Goal: Transaction & Acquisition: Purchase product/service

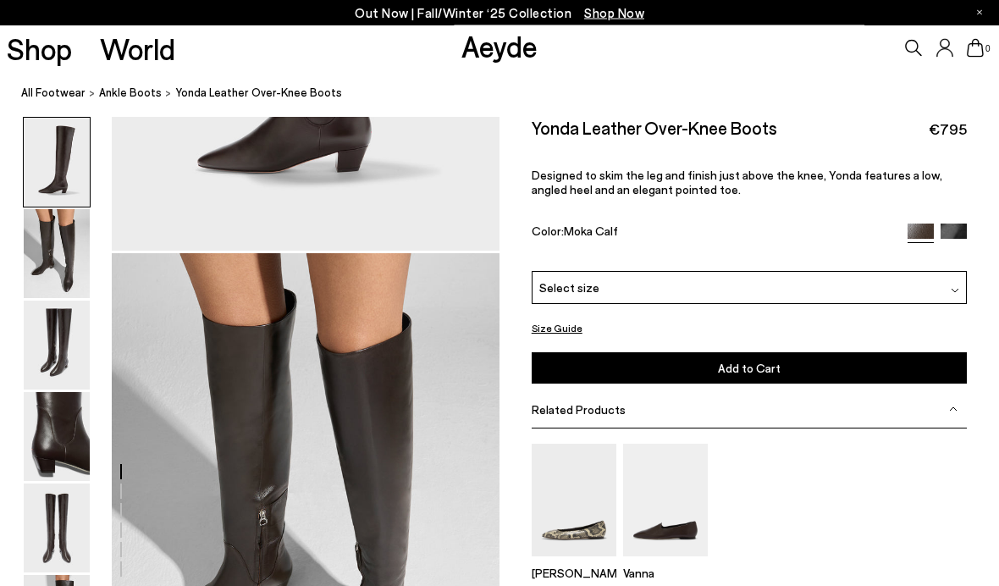
scroll to position [520, 0]
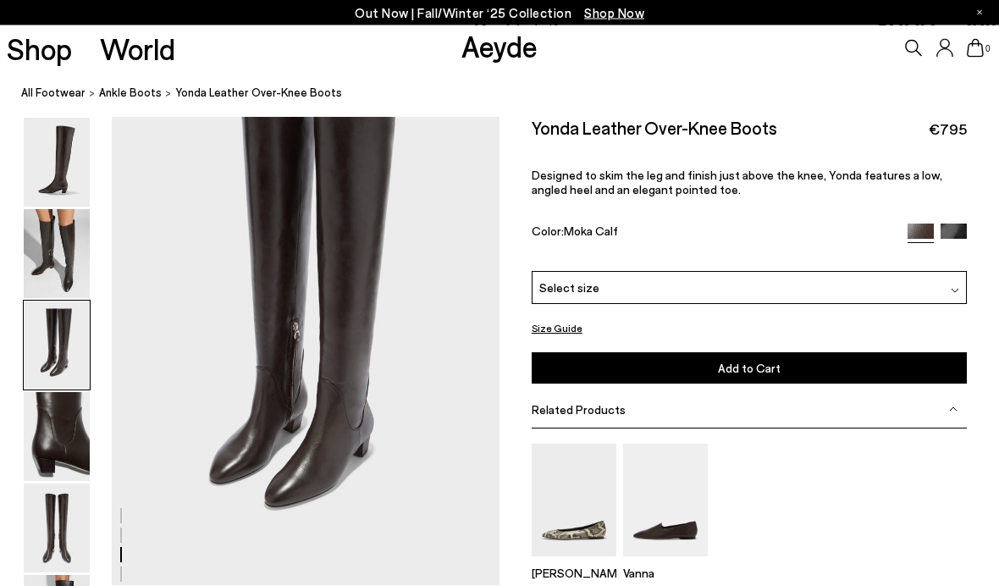
click at [46, 235] on img at bounding box center [57, 254] width 66 height 89
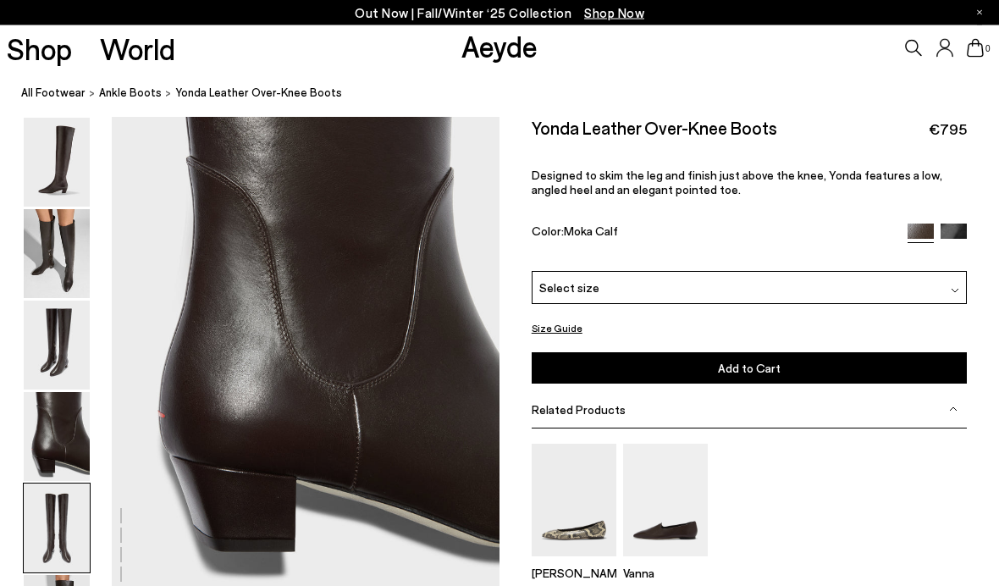
click at [44, 273] on img at bounding box center [57, 254] width 66 height 89
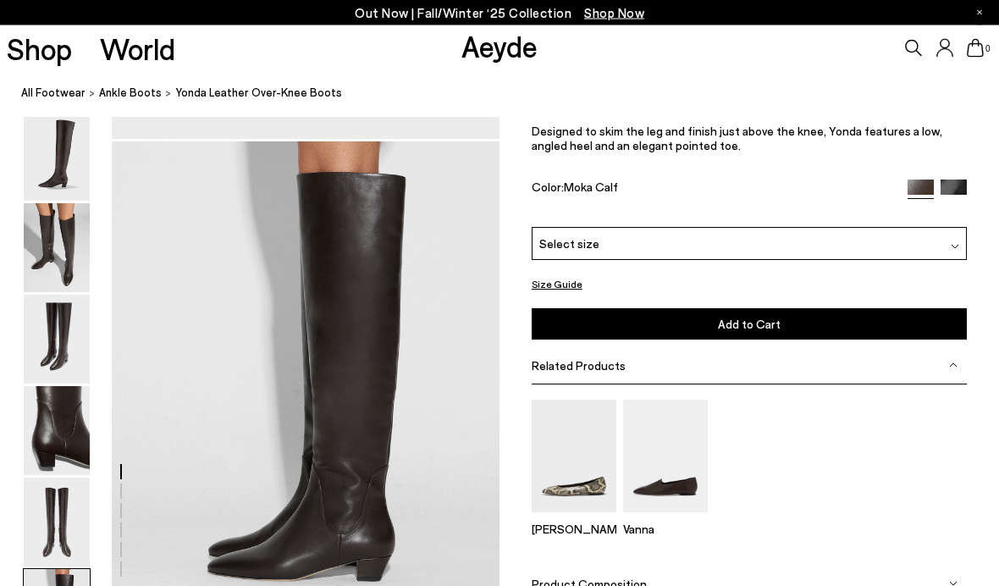
scroll to position [2569, 0]
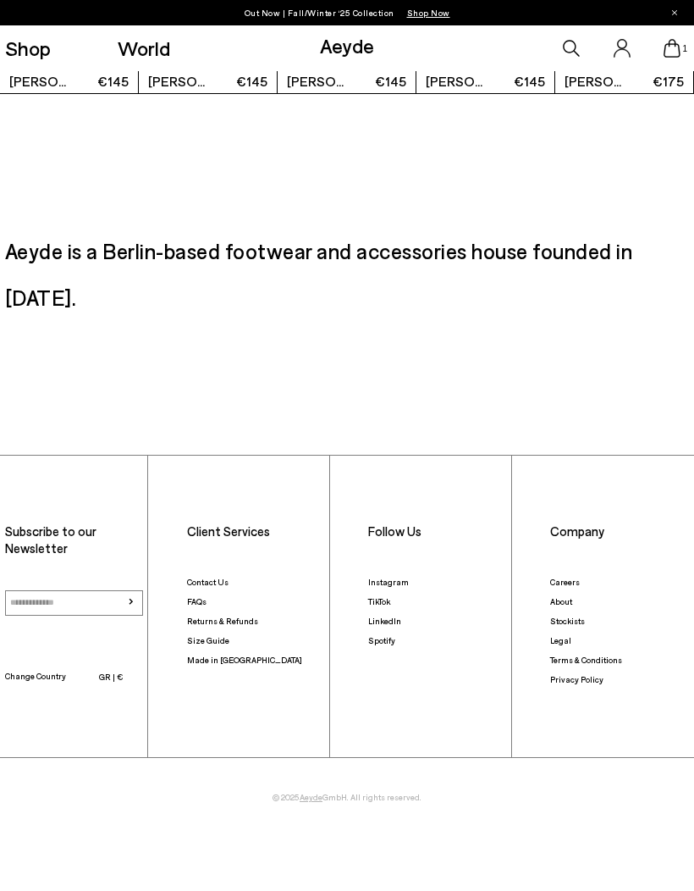
scroll to position [2545, 0]
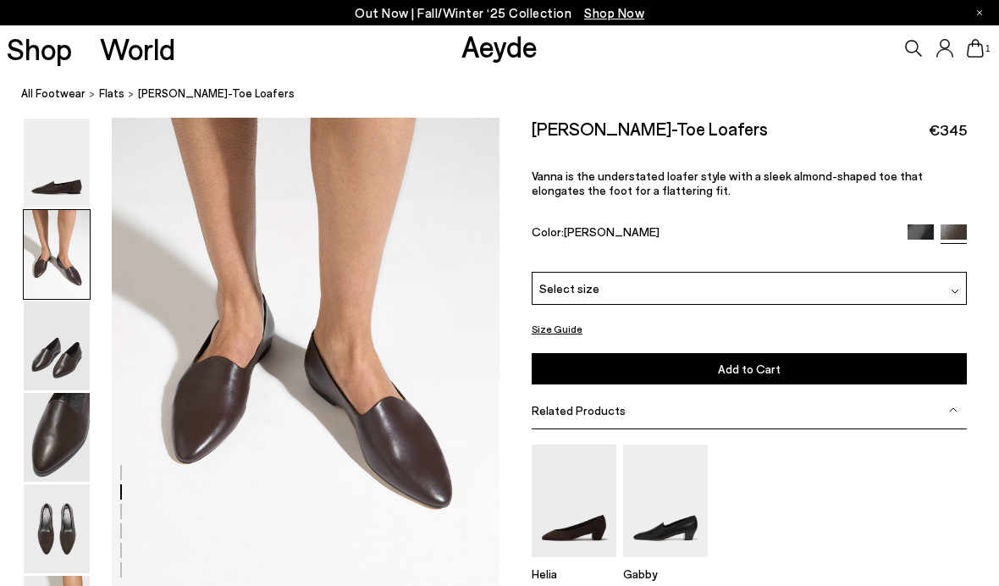
scroll to position [532, 0]
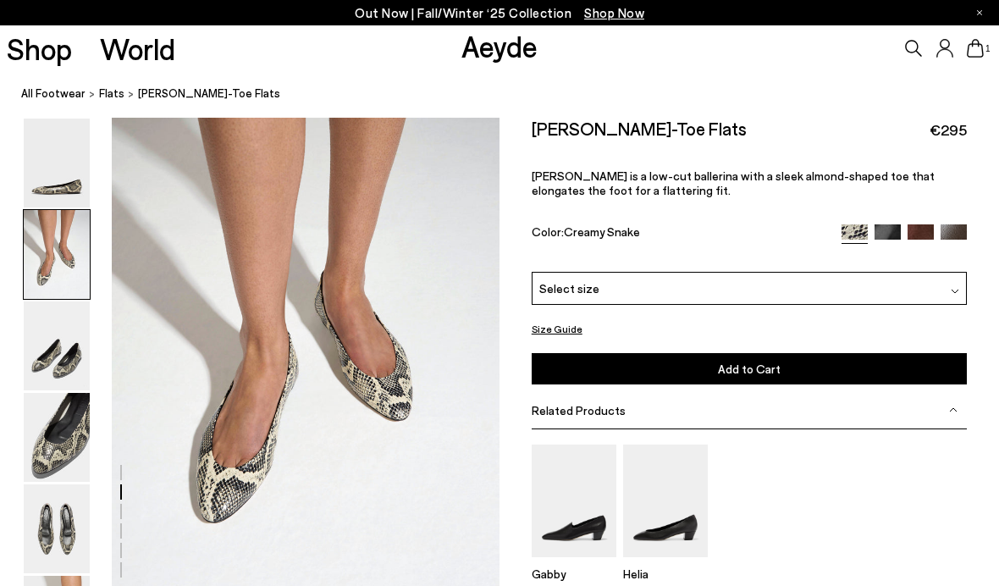
scroll to position [520, 0]
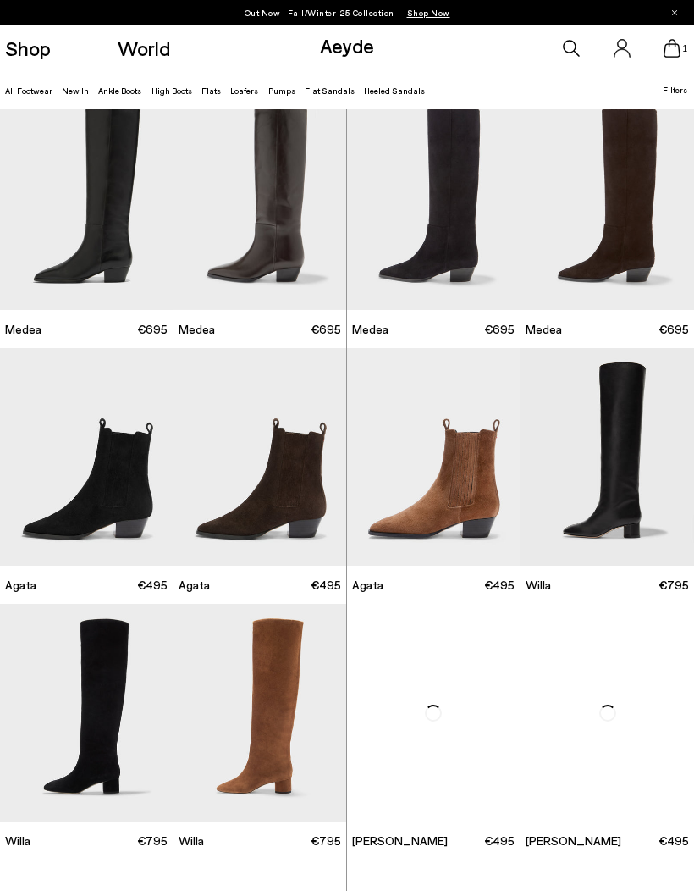
scroll to position [25, 0]
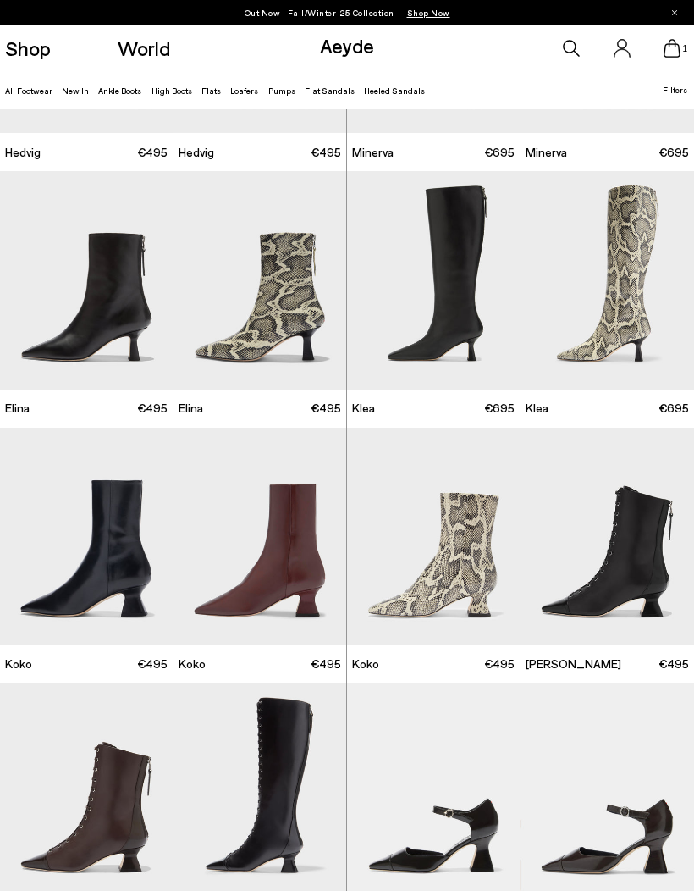
scroll to position [1031, 0]
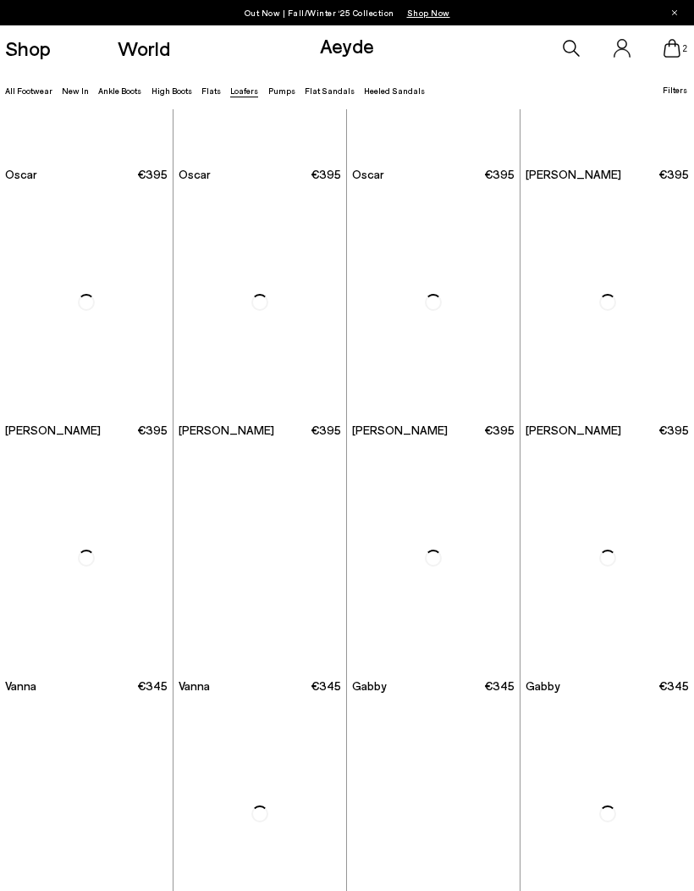
scroll to position [1178, 0]
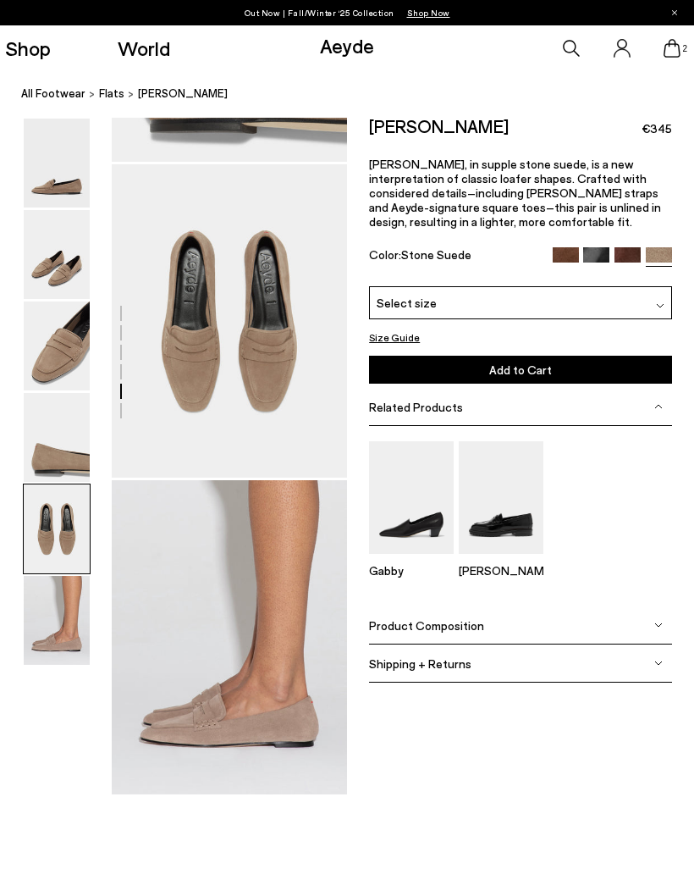
scroll to position [1206, 0]
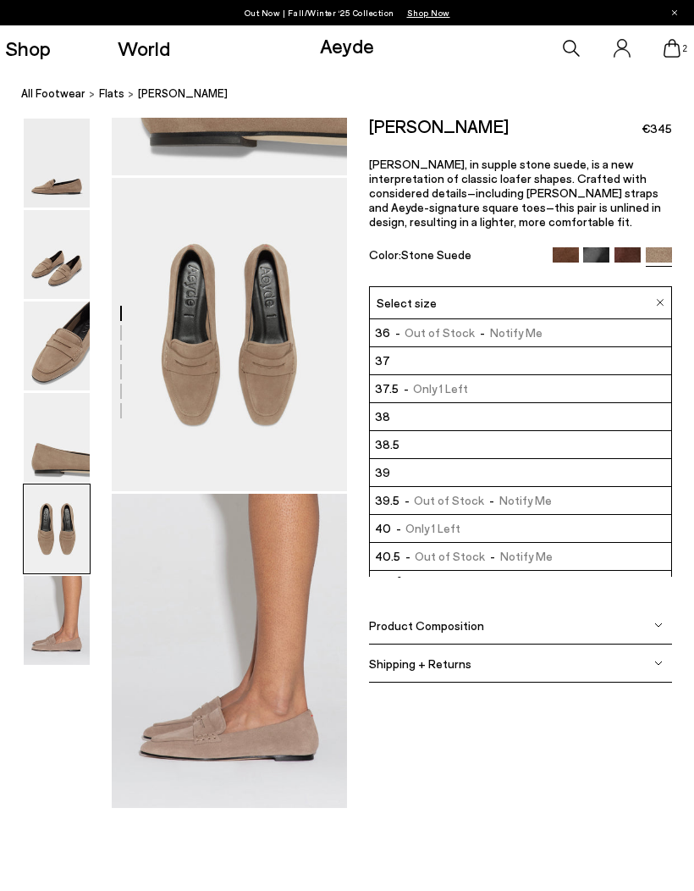
scroll to position [1275, 0]
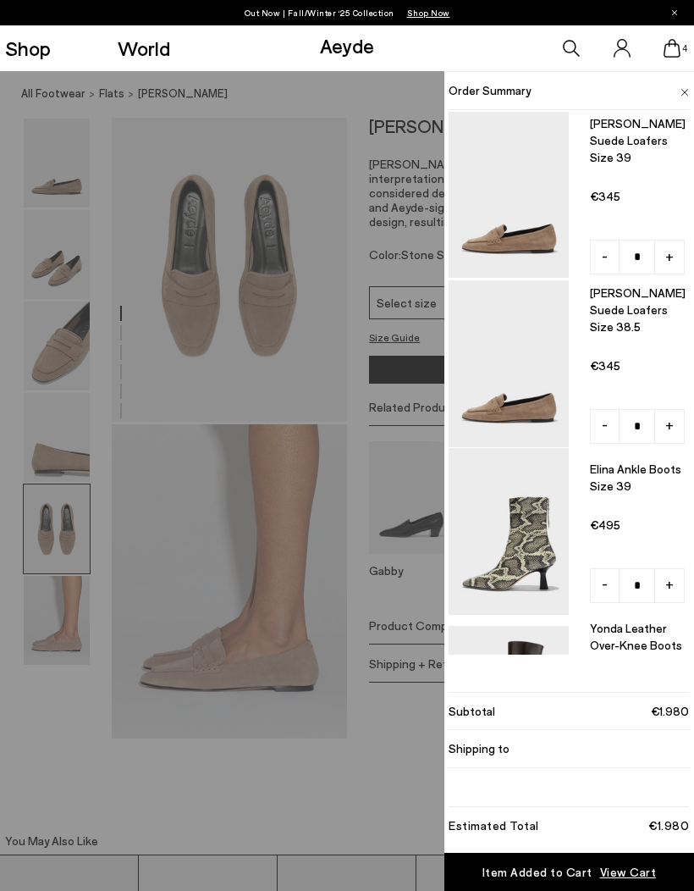
type input "*"
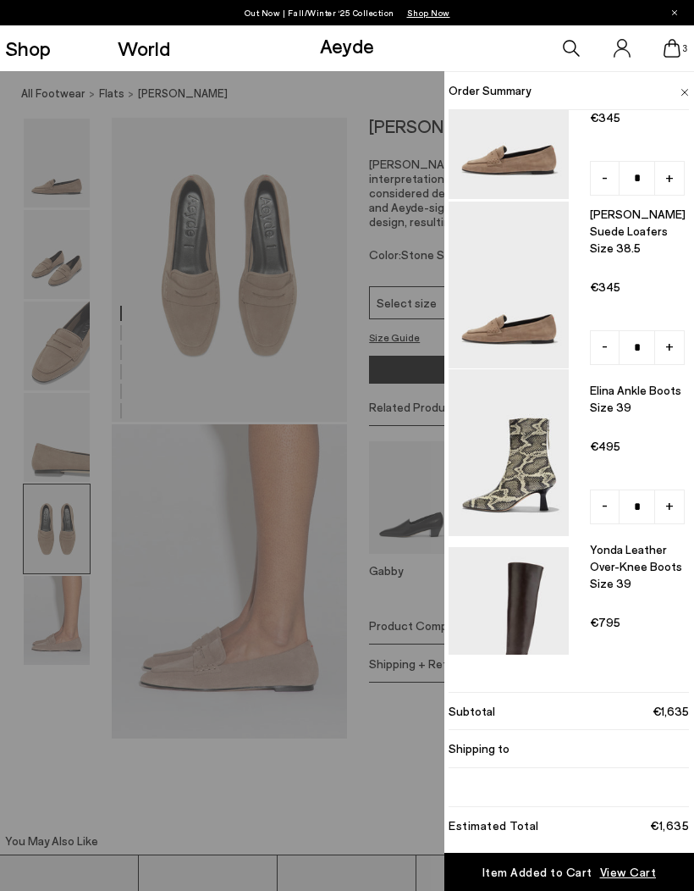
scroll to position [78, 0]
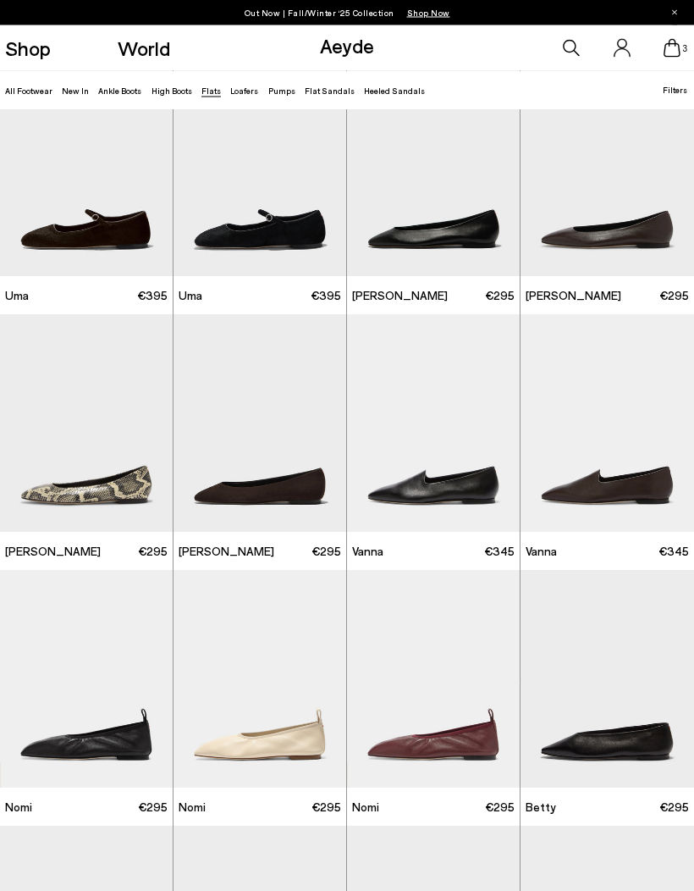
scroll to position [51, 0]
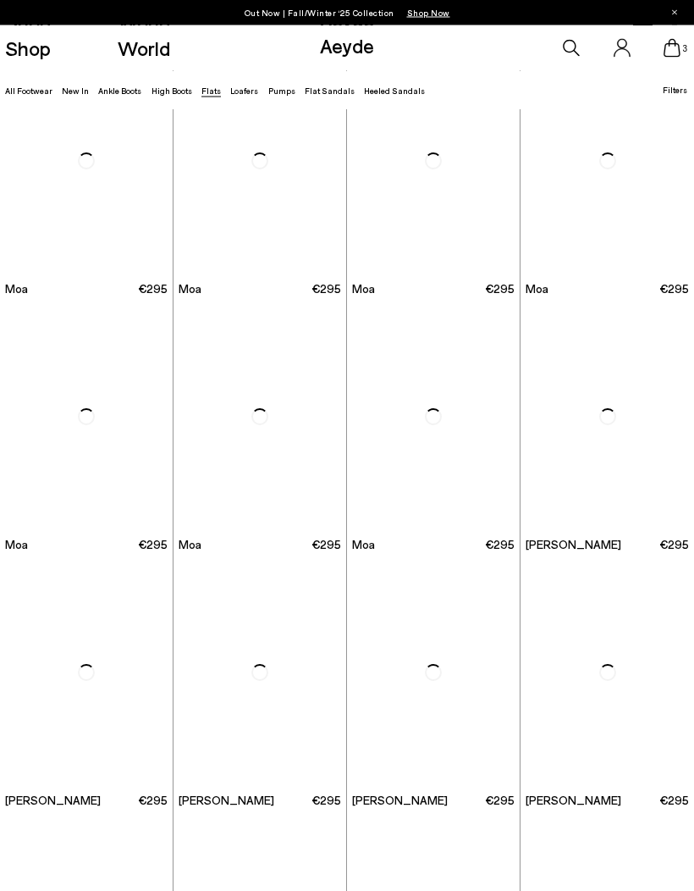
scroll to position [1861, 0]
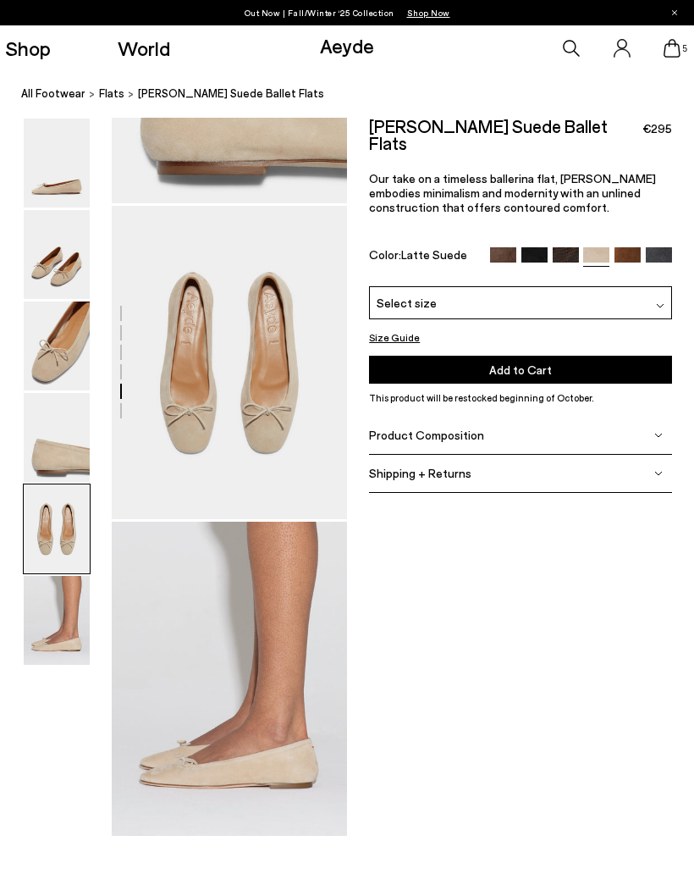
scroll to position [1174, 0]
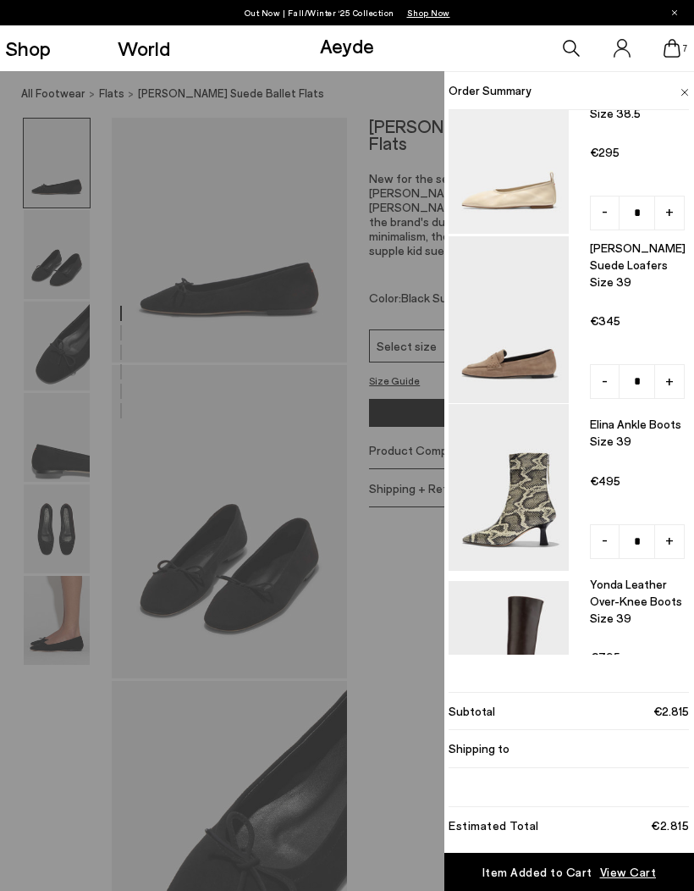
scroll to position [585, 0]
